Goal: Information Seeking & Learning: Learn about a topic

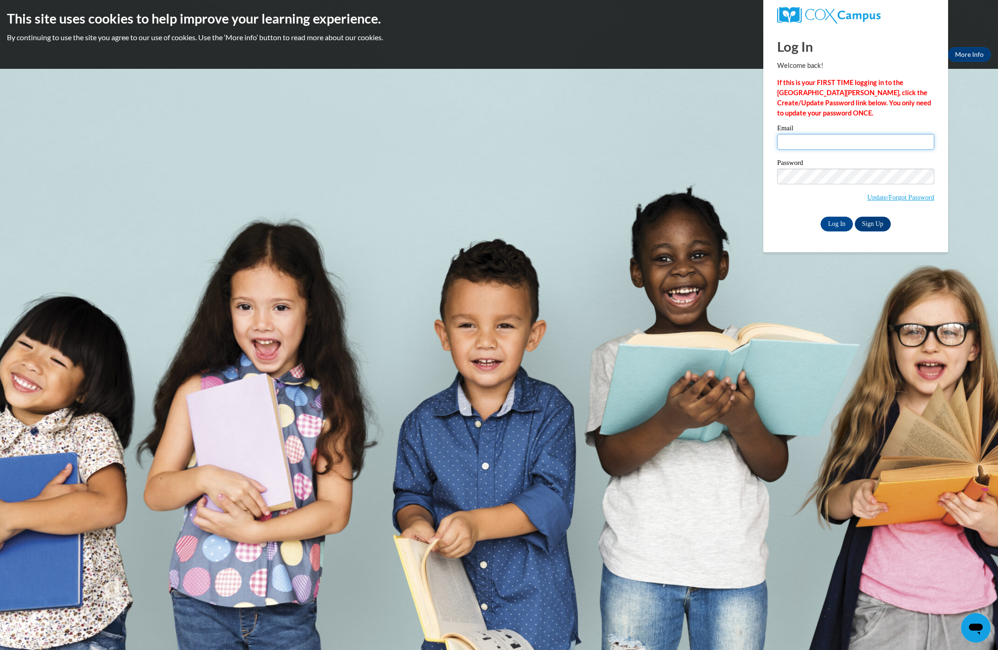
type input "aballen1@depaul.edu"
click at [836, 231] on input "Log In" at bounding box center [836, 224] width 32 height 15
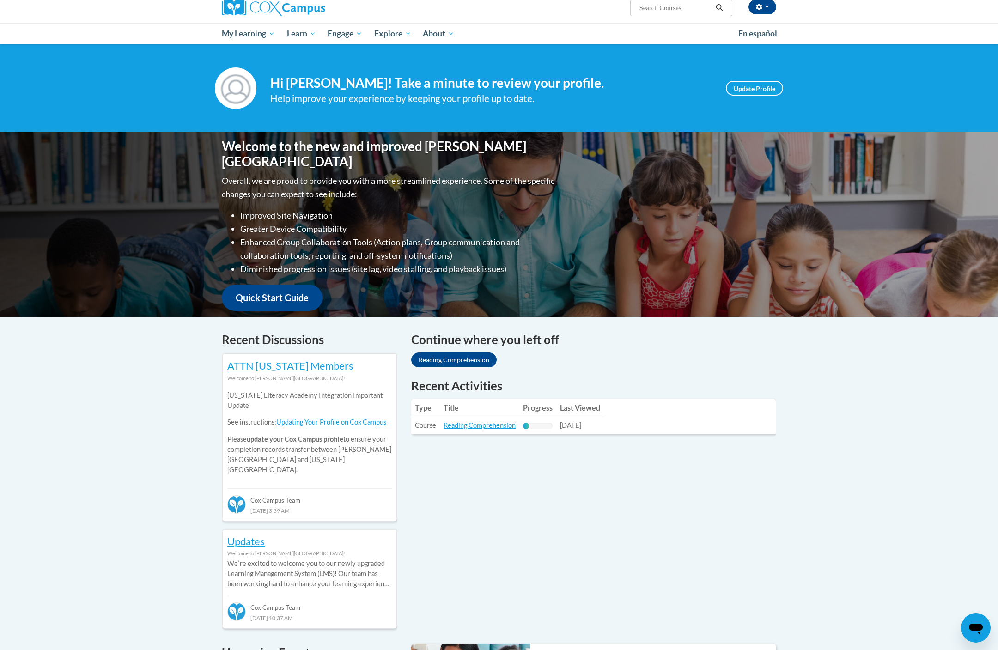
scroll to position [77, 0]
click at [515, 426] on link "Reading Comprehension" at bounding box center [479, 425] width 72 height 8
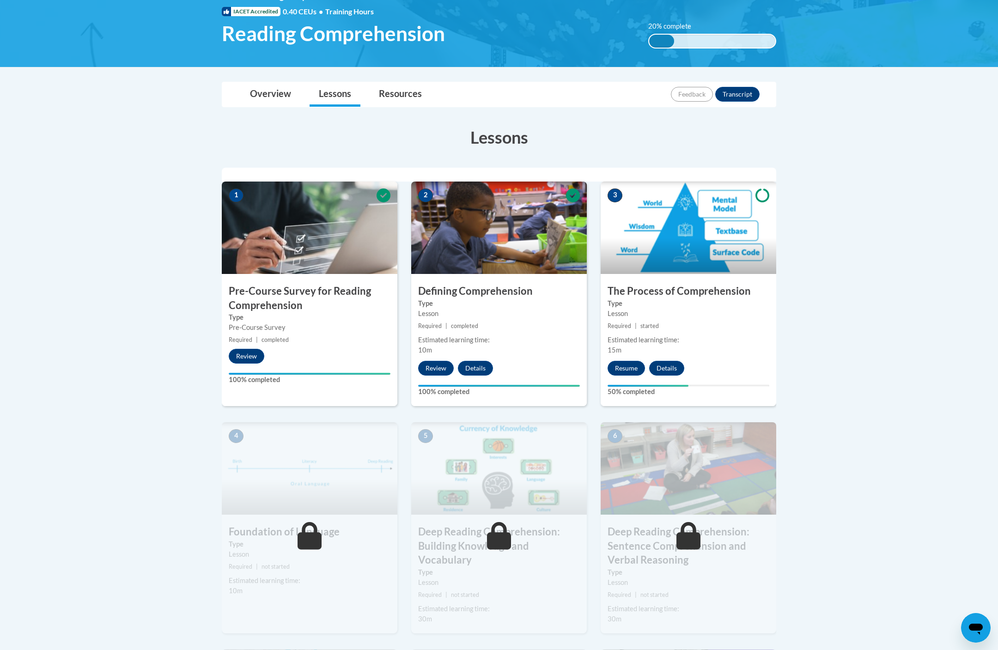
scroll to position [146, 0]
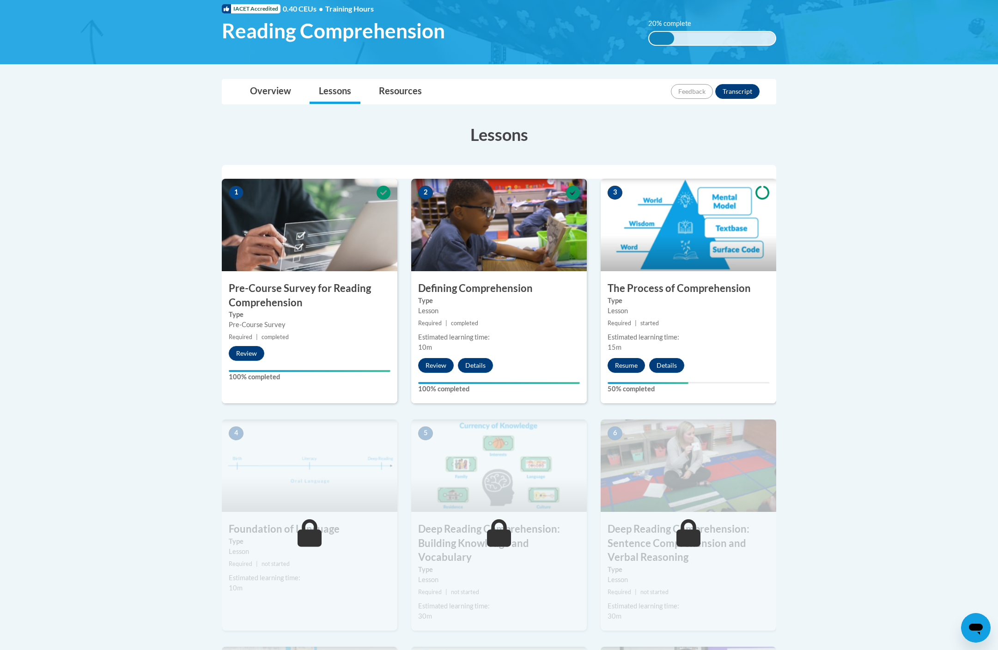
click at [626, 367] on button "Resume" at bounding box center [625, 365] width 37 height 15
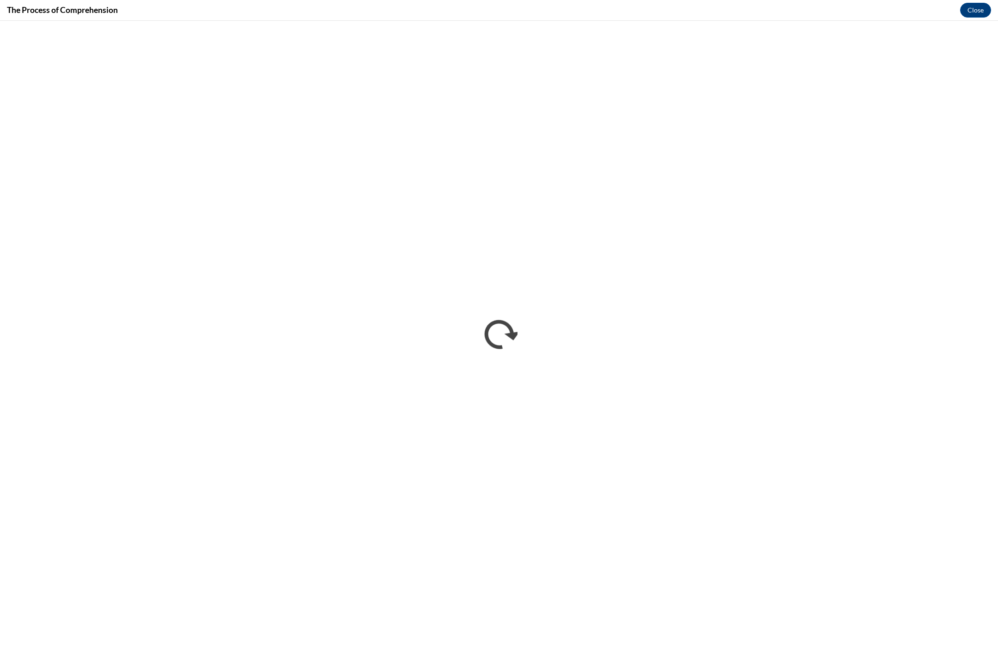
scroll to position [0, 0]
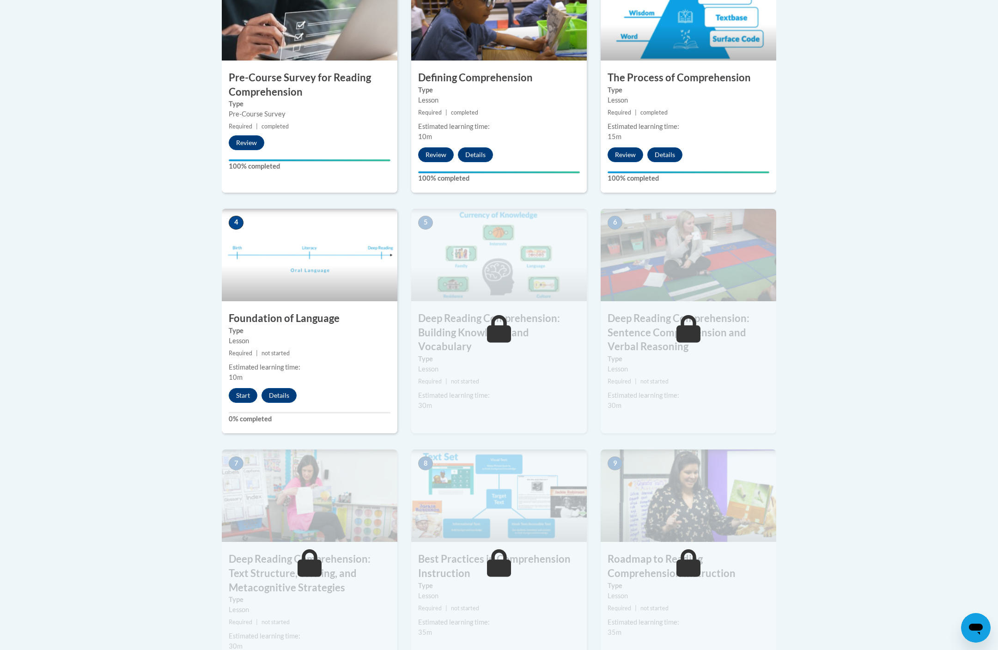
scroll to position [325, 0]
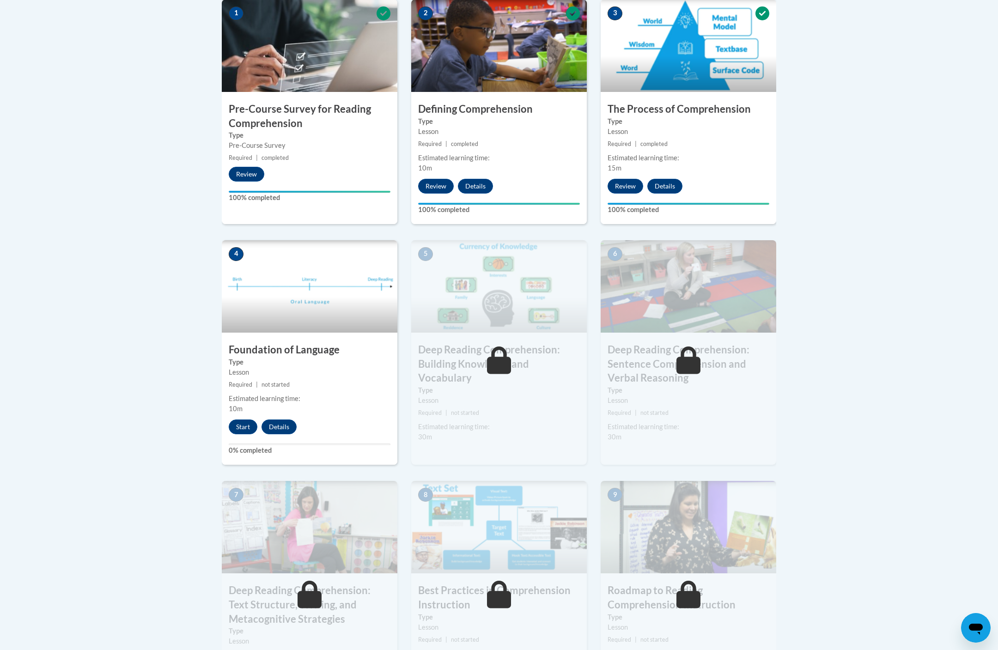
click at [240, 412] on span "10m" at bounding box center [236, 409] width 14 height 8
click at [236, 434] on button "Start" at bounding box center [243, 426] width 29 height 15
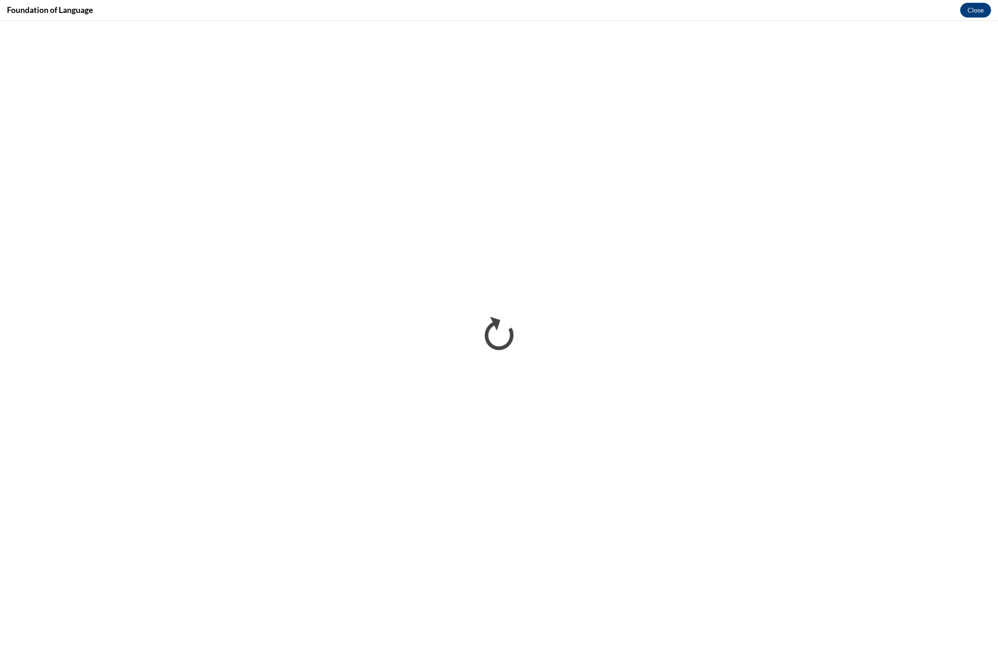
scroll to position [0, 0]
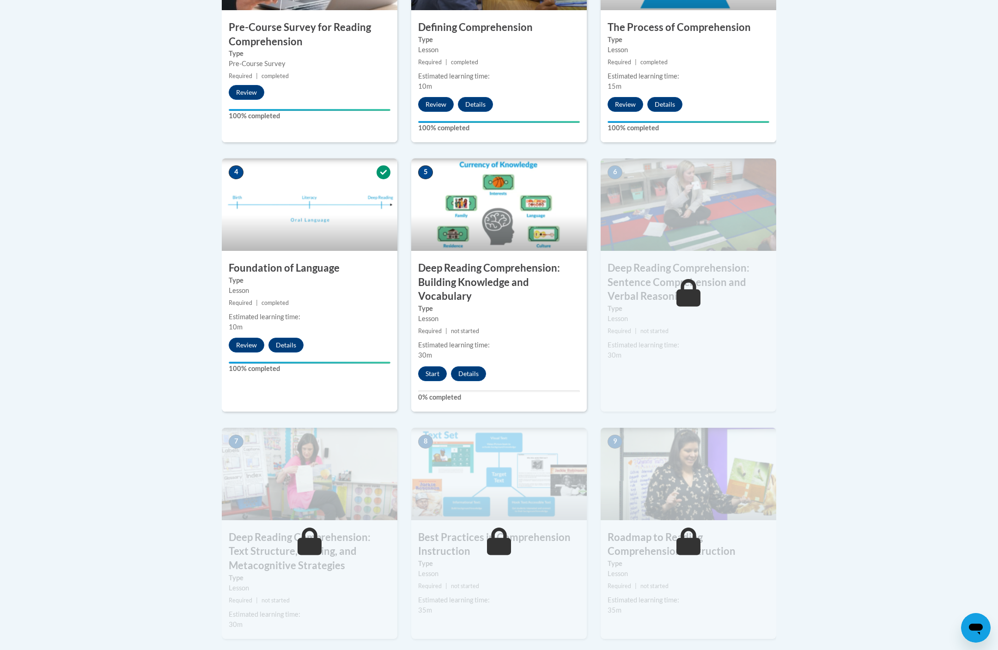
scroll to position [593, 0]
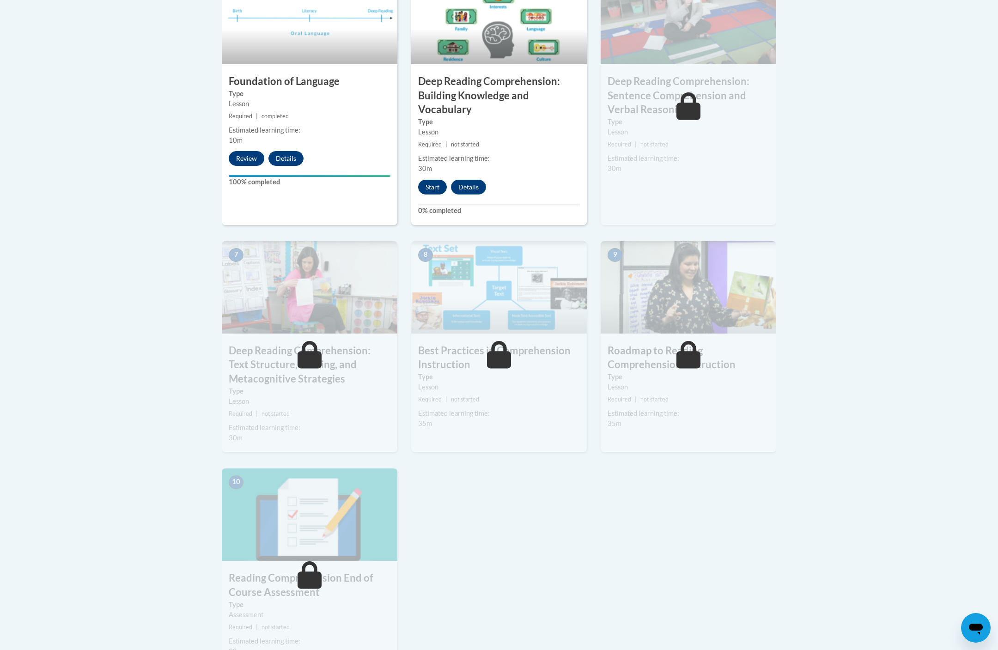
click at [429, 189] on button "Start" at bounding box center [432, 187] width 29 height 15
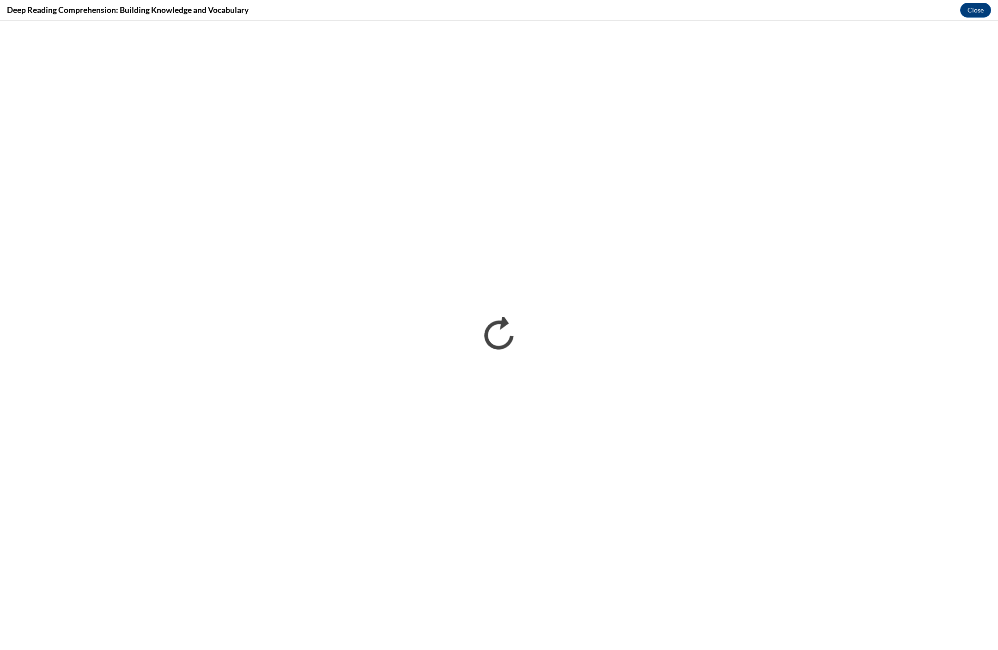
scroll to position [654, 0]
click at [271, 5] on div "Deep Reading Comprehension: Building Knowledge and Vocabulary Close" at bounding box center [499, 10] width 998 height 21
